Goal: Transaction & Acquisition: Purchase product/service

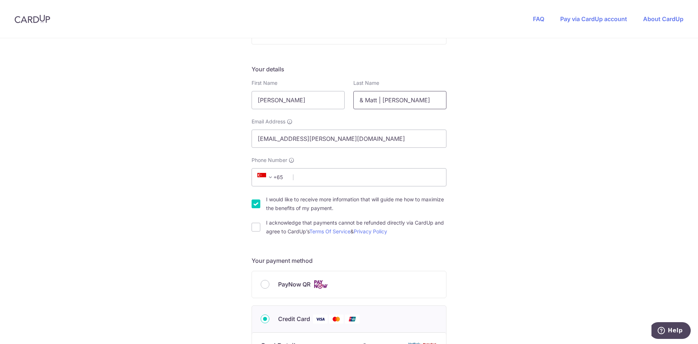
scroll to position [109, 0]
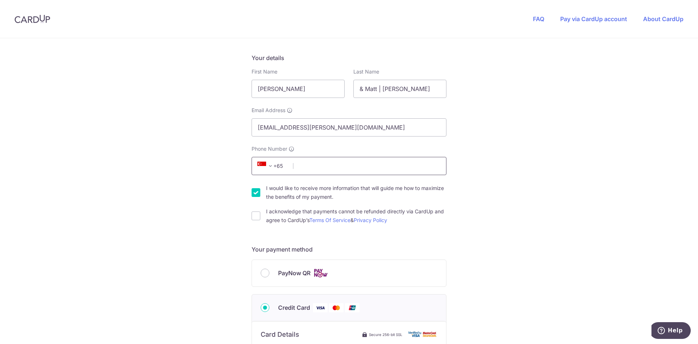
click at [357, 162] on input "Phone Number" at bounding box center [349, 166] width 195 height 18
type input "81515098"
drag, startPoint x: 314, startPoint y: 94, endPoint x: 167, endPoint y: 87, distance: 146.7
click at [167, 87] on div "You are paying THE MOVEMENT STUDIO PTE. LTD. THE MOVEMENT STUDIO PTE. LTD. uses…" at bounding box center [349, 283] width 698 height 709
type input "[PERSON_NAME]"
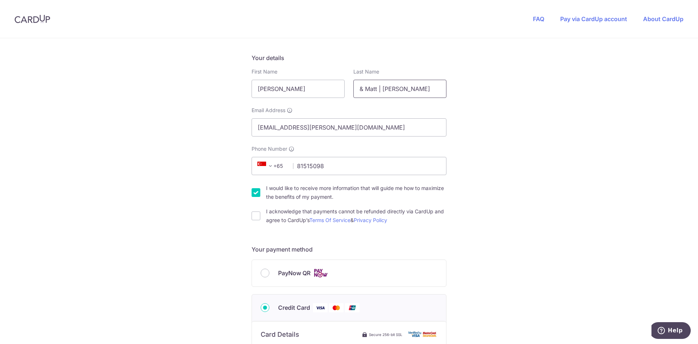
click at [402, 93] on input "& Matt | [PERSON_NAME]" at bounding box center [399, 89] width 93 height 18
drag, startPoint x: 402, startPoint y: 89, endPoint x: 315, endPoint y: 86, distance: 86.9
click at [315, 86] on div "First Name [PERSON_NAME] Last Name & [PERSON_NAME] | [PERSON_NAME]" at bounding box center [349, 83] width 204 height 30
type input "[PERSON_NAME]"
click at [255, 192] on input "I would like to receive more information that will guide me how to maximize the…" at bounding box center [256, 192] width 9 height 9
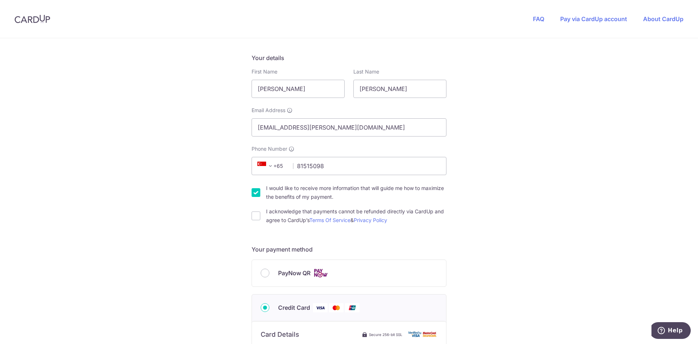
checkbox input "false"
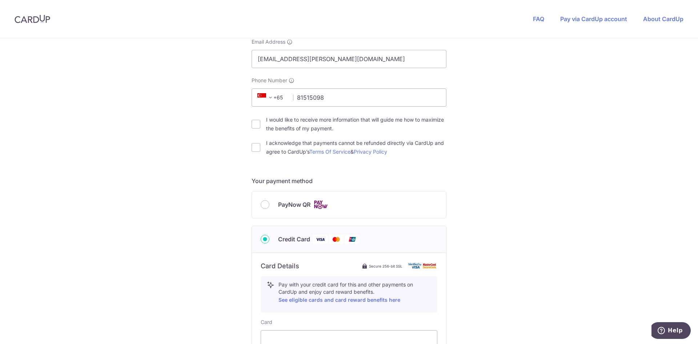
scroll to position [218, 0]
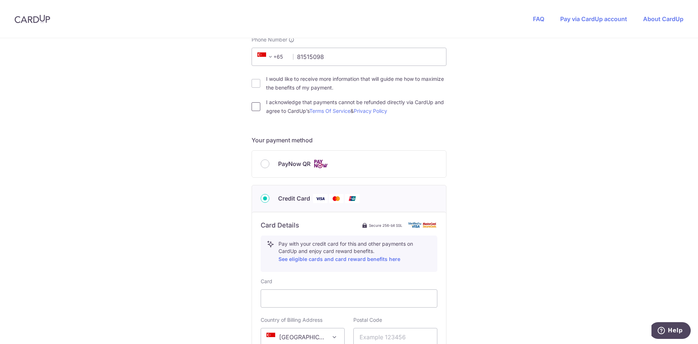
click at [252, 108] on input "I acknowledge that payments cannot be refunded directly via CardUp and agree to…" at bounding box center [256, 106] width 9 height 9
checkbox input "true"
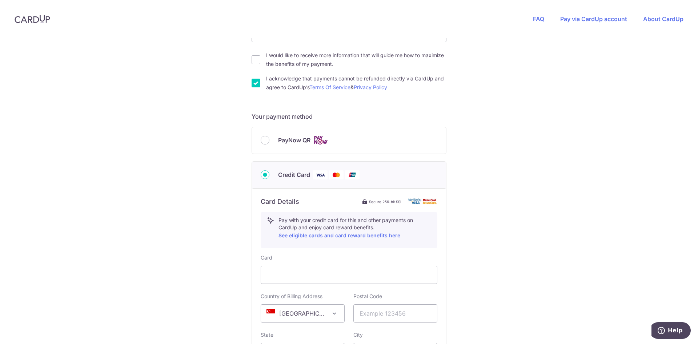
scroll to position [364, 0]
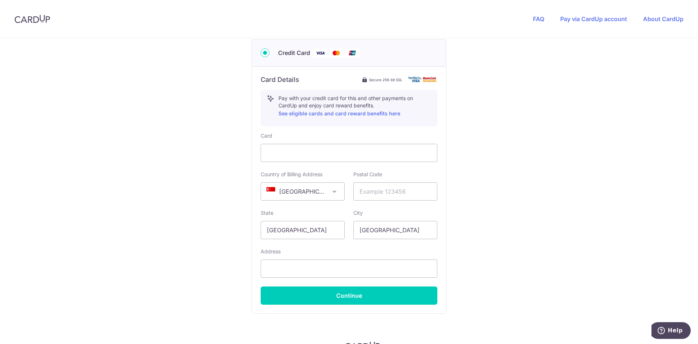
click at [164, 201] on div "You are paying THE MOVEMENT STUDIO PTE. LTD. THE MOVEMENT STUDIO PTE. LTD. uses…" at bounding box center [349, 29] width 698 height 709
click at [373, 193] on input "text" at bounding box center [395, 191] width 84 height 18
type input "269678"
click at [315, 266] on input "text" at bounding box center [349, 268] width 177 height 18
type input "[STREET_ADDRESS]"
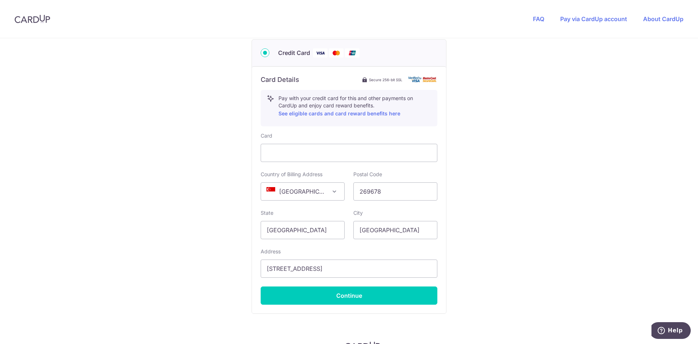
click at [504, 278] on div "You are paying THE MOVEMENT STUDIO PTE. LTD. THE MOVEMENT STUDIO PTE. LTD. uses…" at bounding box center [349, 29] width 698 height 709
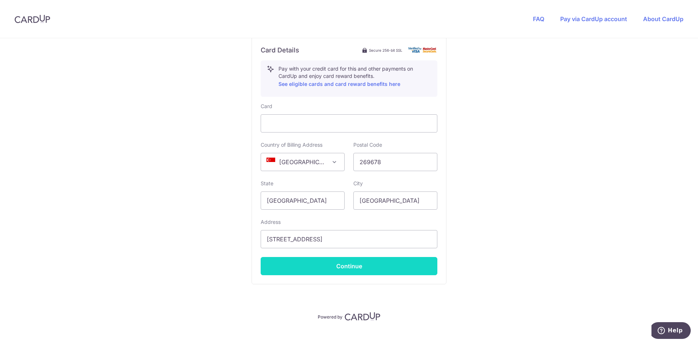
scroll to position [404, 0]
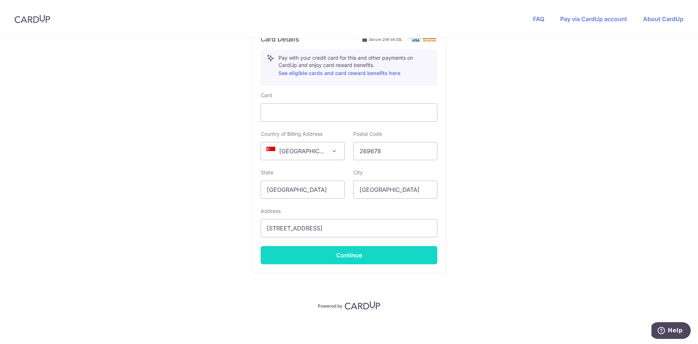
click at [353, 256] on button "Continue" at bounding box center [349, 255] width 177 height 18
click at [358, 261] on button "Continue" at bounding box center [349, 255] width 177 height 18
type input "**** 0895"
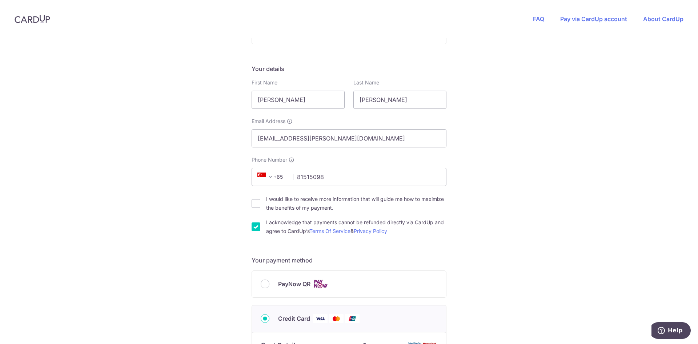
scroll to position [353, 0]
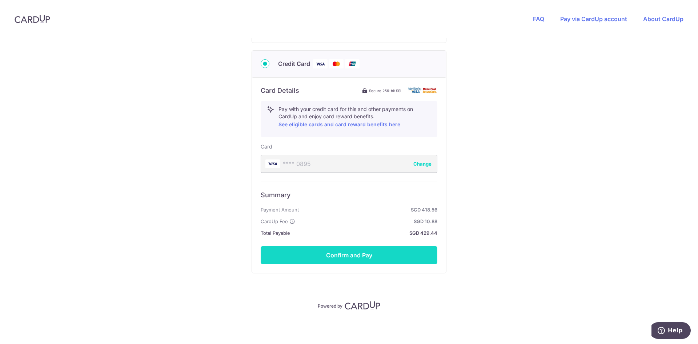
click at [350, 257] on button "Confirm and Pay" at bounding box center [349, 255] width 177 height 18
